Goal: Task Accomplishment & Management: Manage account settings

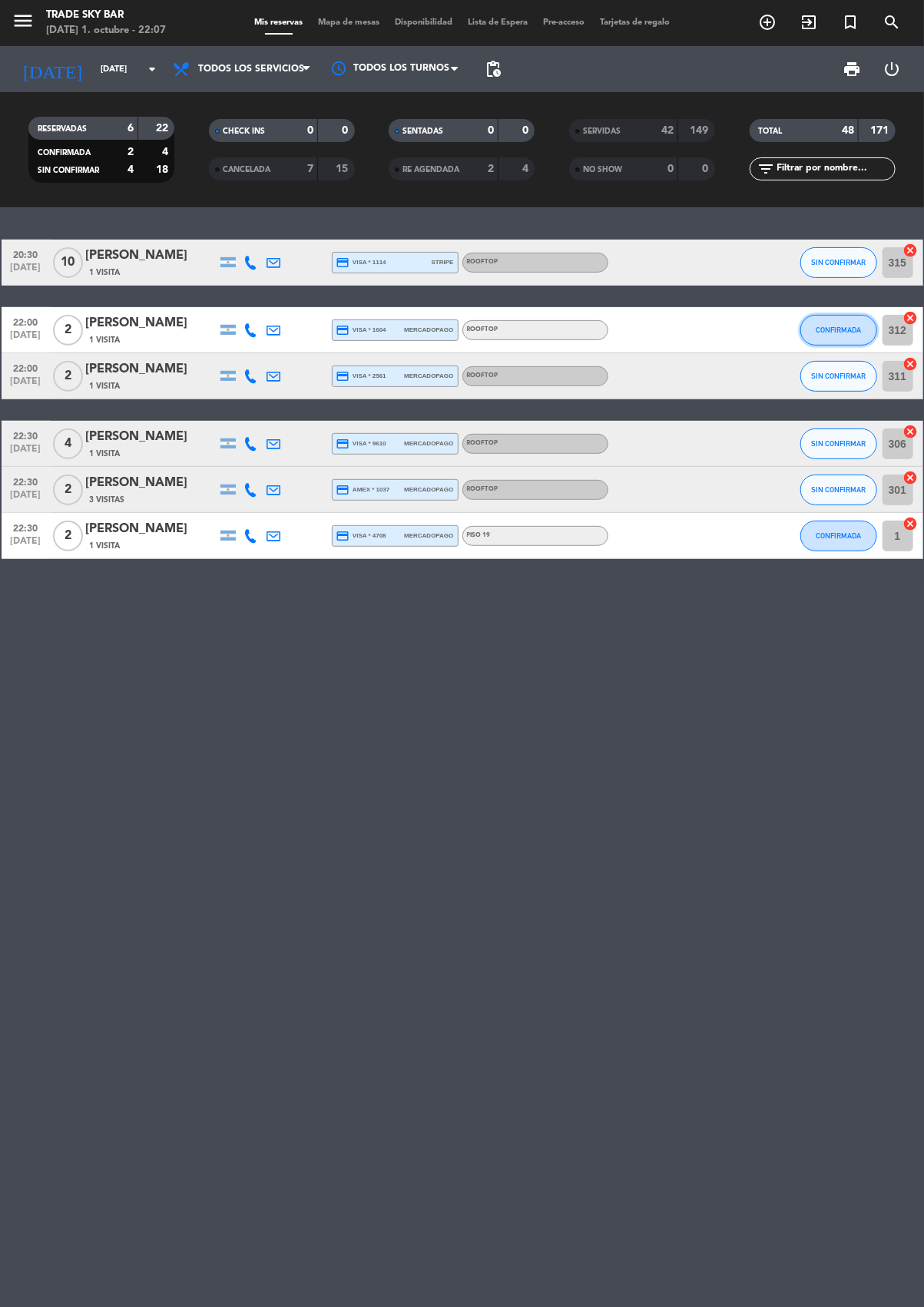
click at [860, 336] on button "CONFIRMADA" at bounding box center [839, 330] width 77 height 31
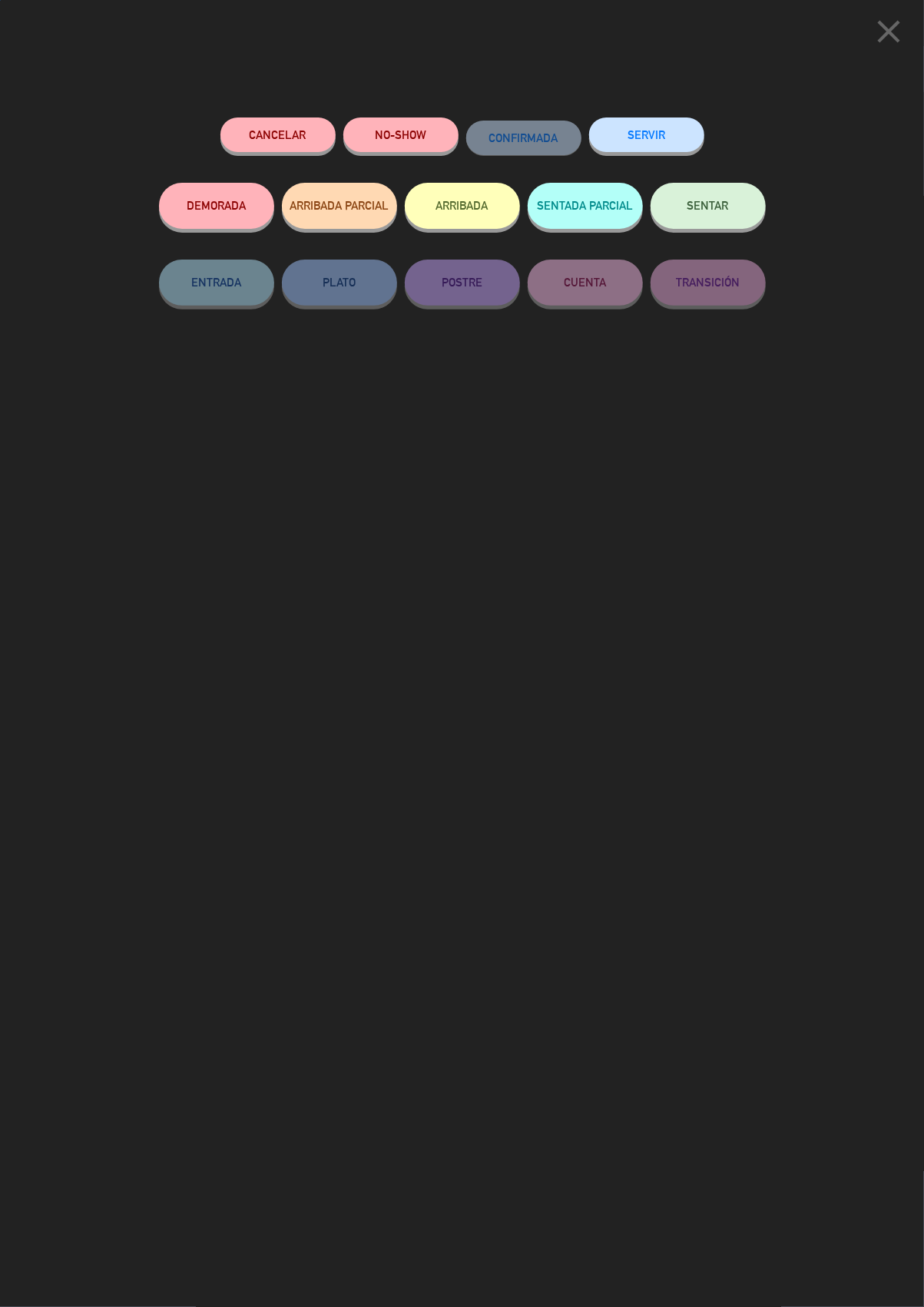
click at [660, 131] on button "SERVIR" at bounding box center [646, 134] width 115 height 34
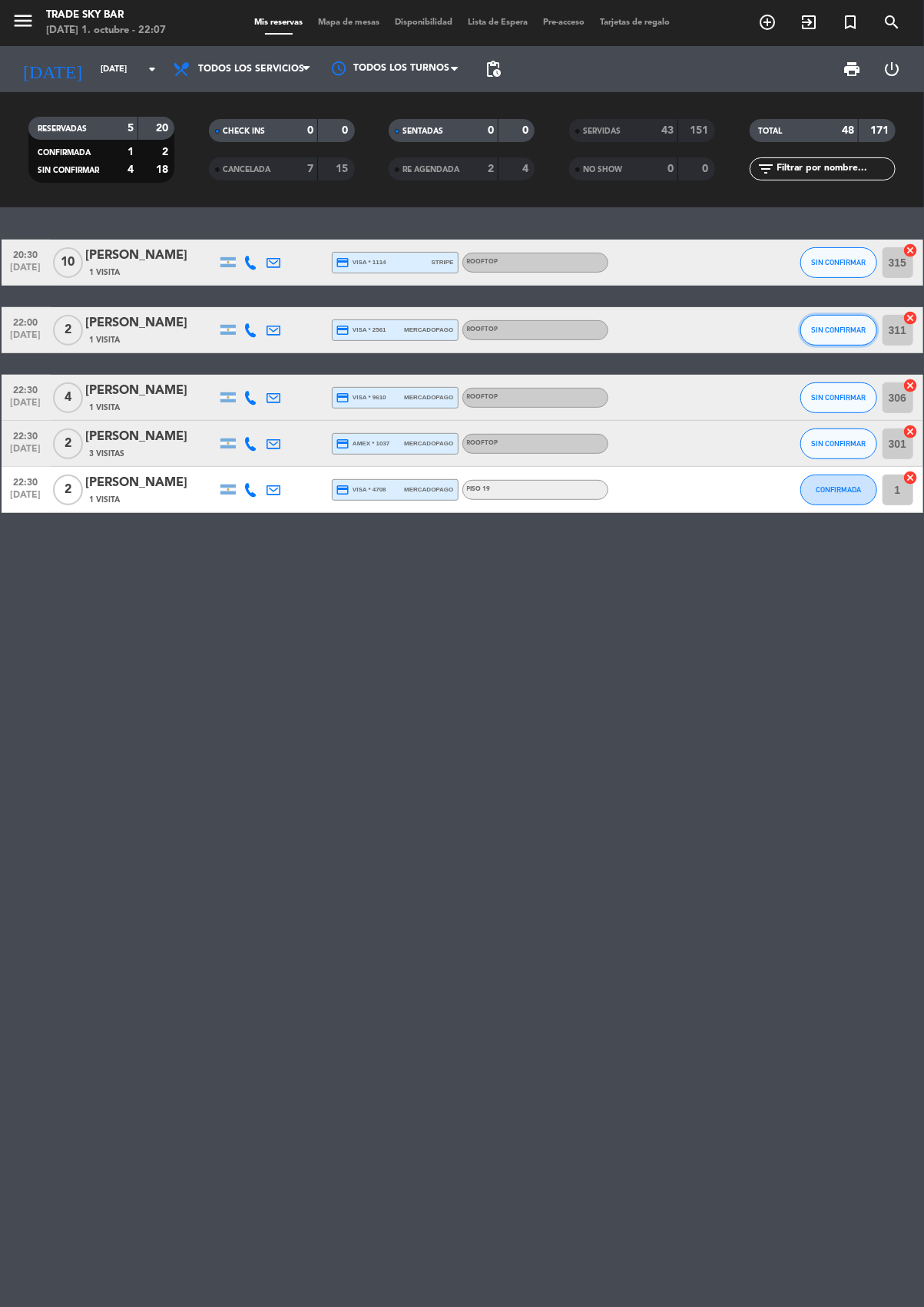
click at [848, 329] on span "SIN CONFIRMAR" at bounding box center [838, 329] width 54 height 8
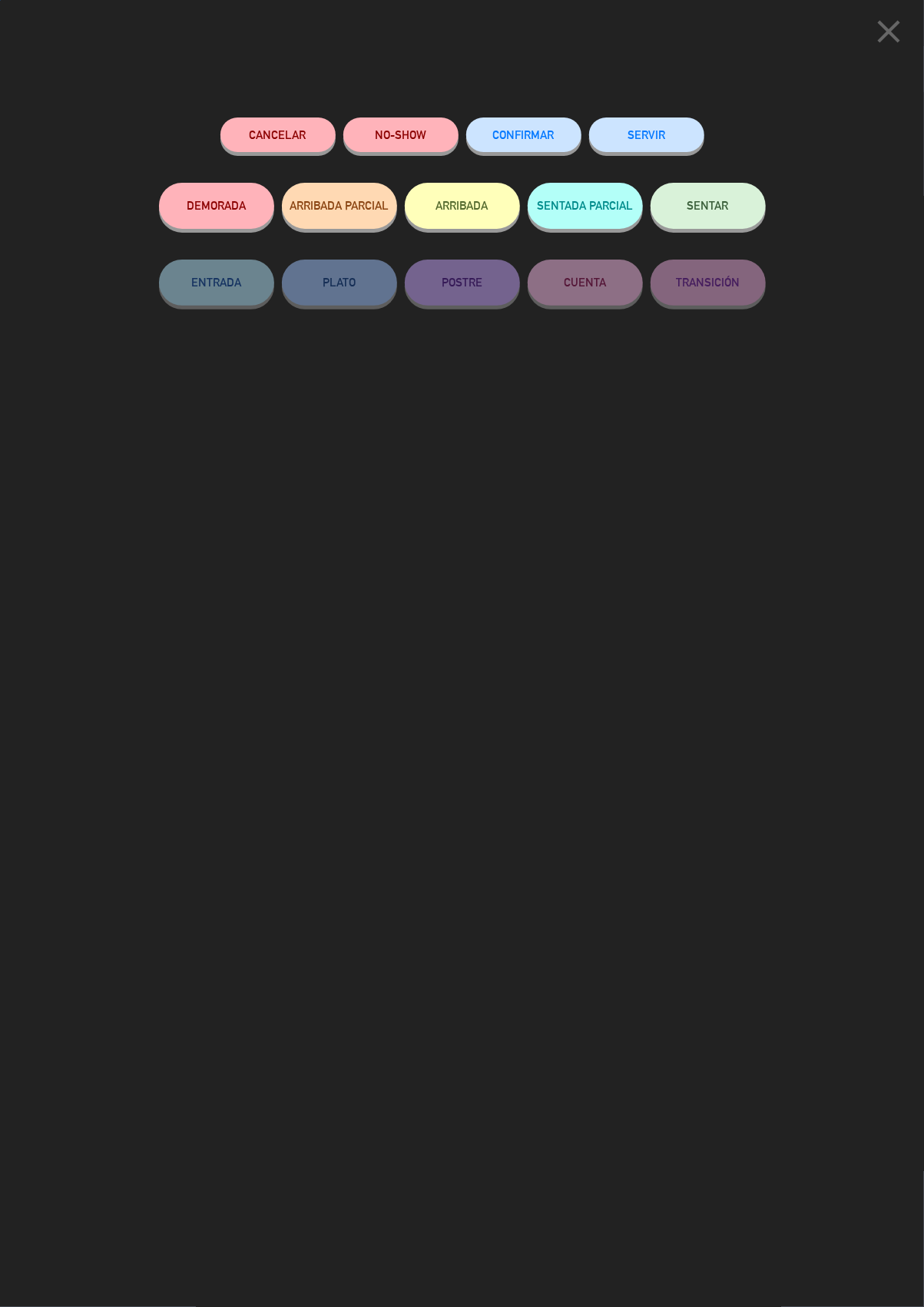
click at [657, 131] on button "SERVIR" at bounding box center [646, 134] width 115 height 34
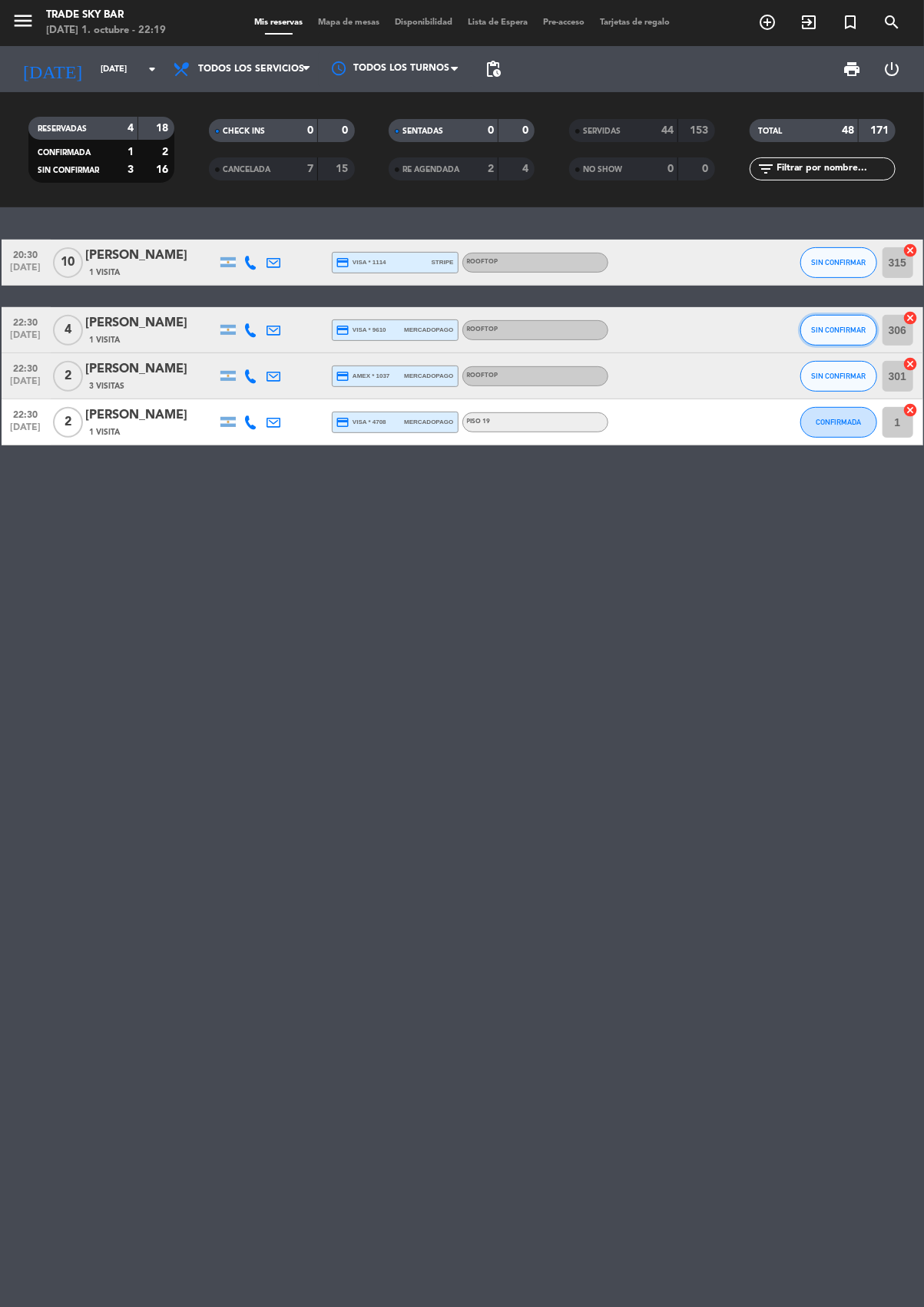
click at [857, 335] on button "SIN CONFIRMAR" at bounding box center [839, 330] width 77 height 31
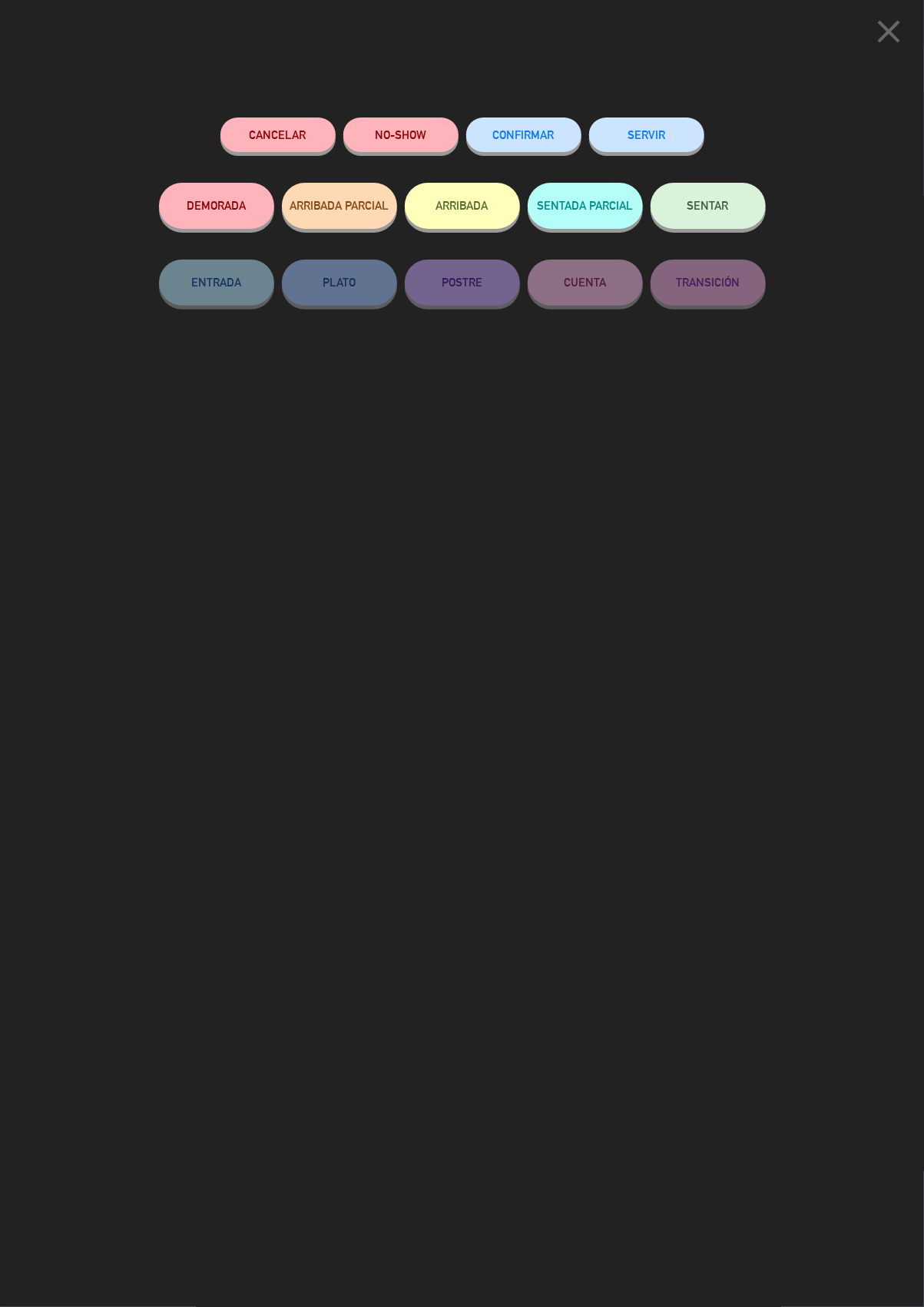
click at [657, 131] on button "SERVIR" at bounding box center [646, 134] width 115 height 34
